Goal: Book appointment/travel/reservation

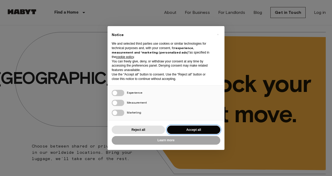
click at [191, 129] on button "Accept all" at bounding box center [193, 130] width 53 height 9
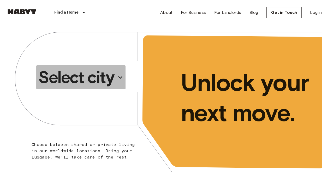
click at [123, 77] on icon "button" at bounding box center [120, 77] width 8 height 8
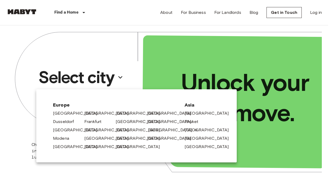
click at [154, 133] on link "[GEOGRAPHIC_DATA]" at bounding box center [173, 130] width 50 height 6
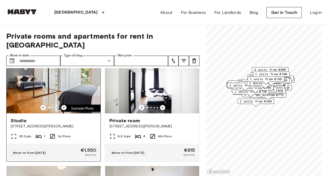
scroll to position [2, 0]
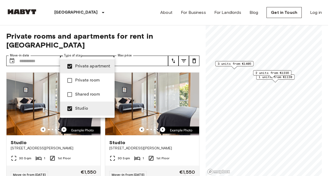
click at [183, 41] on div at bounding box center [166, 88] width 332 height 176
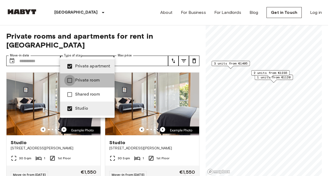
type input "**********"
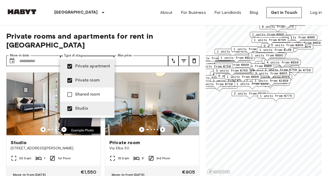
click at [253, 106] on div at bounding box center [166, 88] width 332 height 176
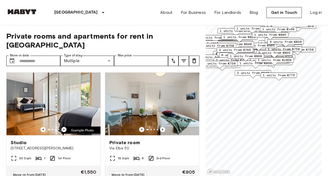
click at [252, 74] on span "2 units from €840" at bounding box center [253, 72] width 32 height 5
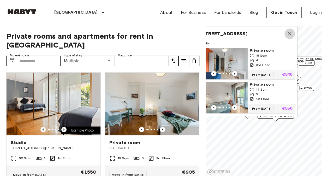
click at [291, 31] on icon "Map marker" at bounding box center [290, 34] width 6 height 6
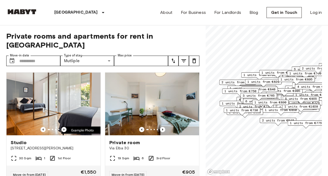
drag, startPoint x: 226, startPoint y: 96, endPoint x: 257, endPoint y: 103, distance: 32.1
click at [257, 103] on span "1 units from €890" at bounding box center [271, 102] width 32 height 5
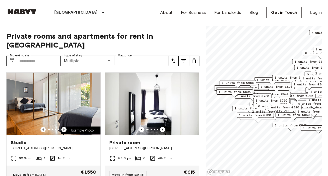
drag, startPoint x: 225, startPoint y: 93, endPoint x: 238, endPoint y: 98, distance: 13.6
click at [238, 98] on span "1 units from €750" at bounding box center [253, 96] width 32 height 5
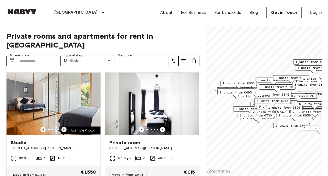
click at [234, 92] on span "1 units from €695" at bounding box center [236, 92] width 32 height 5
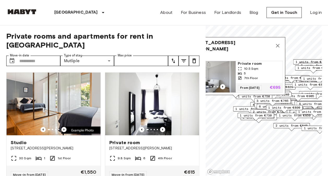
click at [278, 44] on icon "Map marker" at bounding box center [278, 46] width 6 height 6
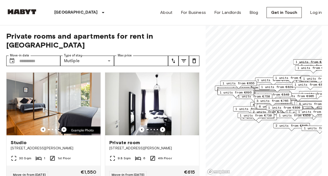
click at [228, 86] on div "1 units from €655" at bounding box center [238, 85] width 37 height 8
click at [227, 89] on div "1 units from €655" at bounding box center [238, 85] width 37 height 8
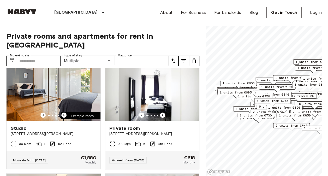
scroll to position [15, 0]
click at [161, 112] on icon "Previous image" at bounding box center [162, 114] width 5 height 5
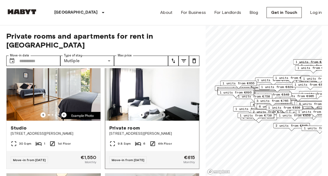
click at [161, 112] on icon "Previous image" at bounding box center [162, 114] width 5 height 5
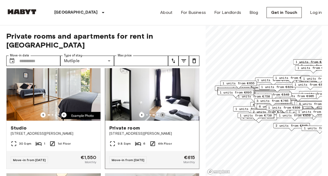
click at [161, 112] on icon "Previous image" at bounding box center [162, 114] width 5 height 5
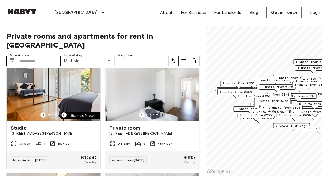
click at [161, 112] on icon "Previous image" at bounding box center [162, 114] width 5 height 5
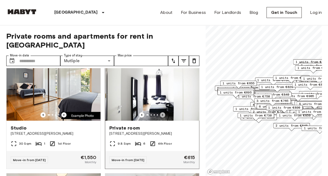
click at [161, 112] on icon "Previous image" at bounding box center [162, 114] width 5 height 5
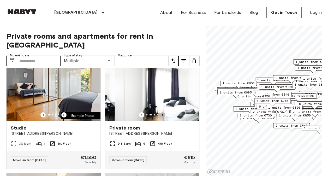
click at [161, 112] on icon "Previous image" at bounding box center [162, 114] width 5 height 5
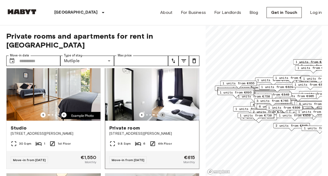
click at [161, 112] on icon "Previous image" at bounding box center [162, 114] width 5 height 5
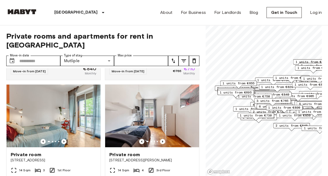
scroll to position [796, 0]
click at [54, 56] on input "Move-in date" at bounding box center [39, 61] width 41 height 10
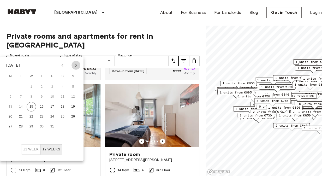
click at [74, 69] on button "Next month" at bounding box center [76, 65] width 9 height 9
click at [64, 89] on button "1" at bounding box center [62, 86] width 9 height 9
type input "**********"
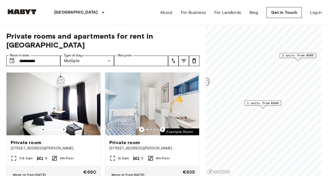
drag, startPoint x: 283, startPoint y: 83, endPoint x: 253, endPoint y: 111, distance: 40.5
click at [253, 105] on span "1 units from €895" at bounding box center [263, 103] width 32 height 5
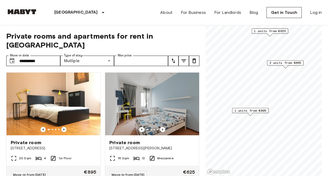
click at [292, 63] on span "2 units from €665" at bounding box center [285, 63] width 32 height 5
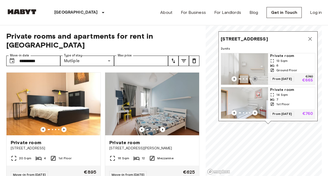
click at [256, 76] on icon "Previous image" at bounding box center [254, 78] width 5 height 5
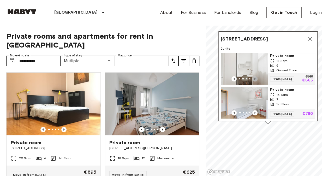
click at [256, 76] on icon "Previous image" at bounding box center [254, 78] width 5 height 5
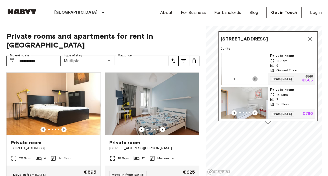
click at [256, 76] on icon "Previous image" at bounding box center [254, 78] width 5 height 5
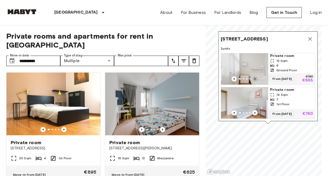
click at [256, 76] on icon "Previous image" at bounding box center [254, 78] width 5 height 5
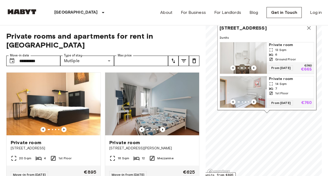
drag, startPoint x: 283, startPoint y: 81, endPoint x: 286, endPoint y: 75, distance: 6.7
click at [286, 75] on div "Private room 13 Sqm 6 Ground Floor From 08 Nov 25 €740 €665 Private room 14 Sqm…" at bounding box center [267, 75] width 95 height 66
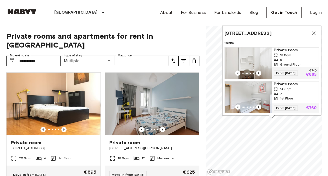
click at [258, 58] on img "Map marker" at bounding box center [248, 63] width 47 height 31
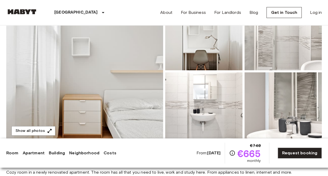
scroll to position [66, 0]
click at [134, 108] on img at bounding box center [84, 71] width 157 height 139
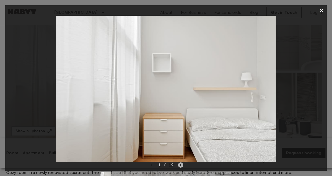
click at [181, 166] on icon "Next image" at bounding box center [180, 164] width 5 height 5
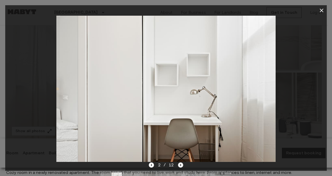
click at [181, 166] on icon "Next image" at bounding box center [180, 164] width 5 height 5
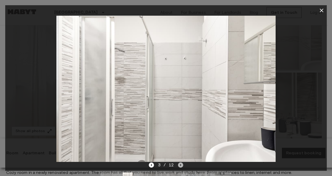
click at [181, 166] on icon "Next image" at bounding box center [180, 164] width 5 height 5
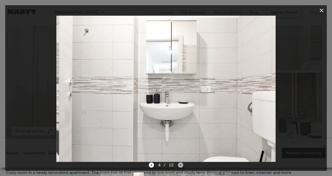
click at [181, 166] on icon "Next image" at bounding box center [180, 164] width 5 height 5
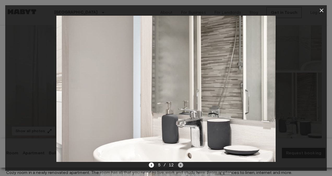
click at [181, 166] on icon "Next image" at bounding box center [180, 164] width 5 height 5
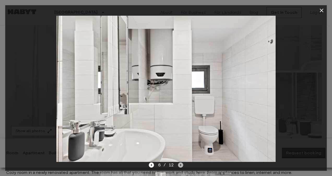
click at [181, 166] on icon "Next image" at bounding box center [180, 164] width 5 height 5
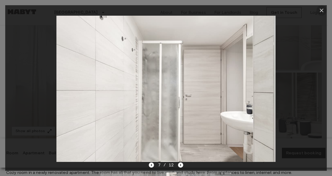
click at [321, 10] on icon "button" at bounding box center [322, 10] width 6 height 6
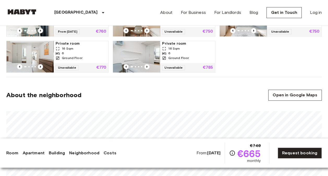
scroll to position [432, 0]
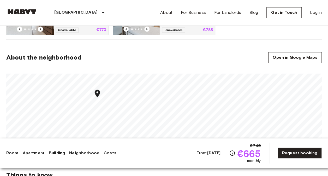
drag, startPoint x: 157, startPoint y: 57, endPoint x: 158, endPoint y: 50, distance: 8.0
click at [158, 50] on section "About the neighborhood Open in Google Maps" at bounding box center [164, 98] width 316 height 119
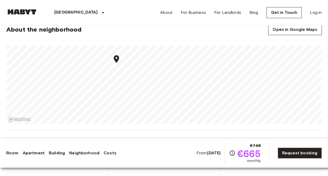
scroll to position [460, 0]
drag, startPoint x: 164, startPoint y: 34, endPoint x: 167, endPoint y: 41, distance: 7.2
click at [167, 41] on section "About the neighborhood Open in Google Maps" at bounding box center [164, 71] width 316 height 119
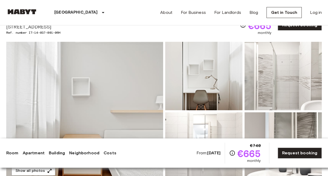
scroll to position [0, 0]
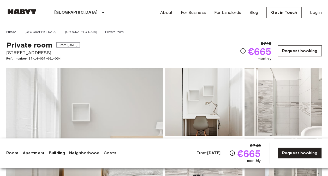
click at [306, 53] on link "Request booking" at bounding box center [300, 50] width 44 height 11
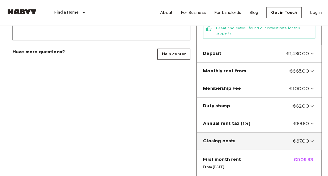
scroll to position [204, 0]
